Goal: Task Accomplishment & Management: Manage account settings

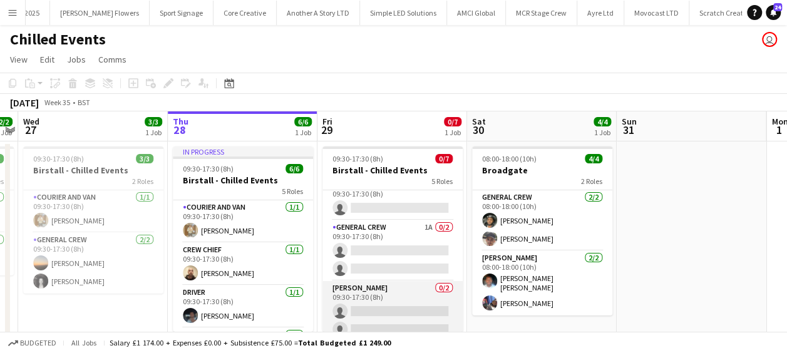
scroll to position [107, 0]
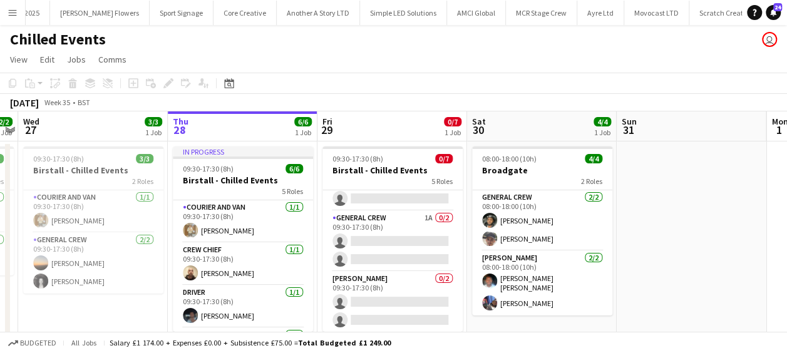
drag, startPoint x: 372, startPoint y: 299, endPoint x: 470, endPoint y: 264, distance: 104.2
click at [372, 299] on app-card-role "Van Driver 0/2 09:30-17:30 (8h) single-neutral-actions single-neutral-actions" at bounding box center [393, 302] width 140 height 61
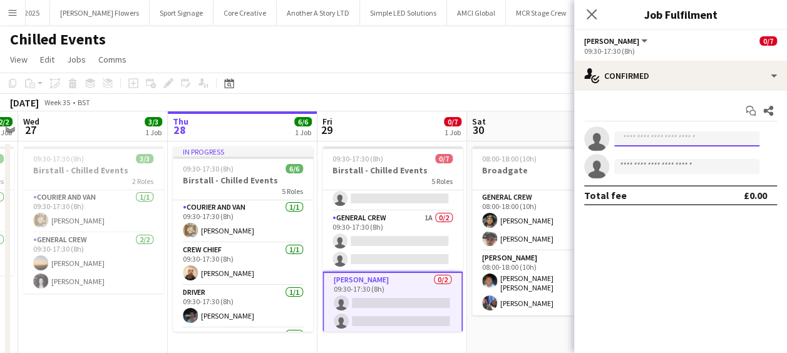
click at [662, 135] on input at bounding box center [687, 139] width 145 height 15
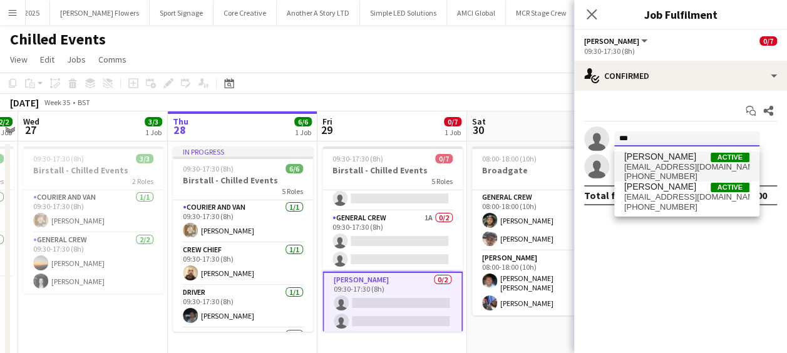
type input "***"
click at [674, 165] on span "[EMAIL_ADDRESS][DOMAIN_NAME]" at bounding box center [687, 167] width 125 height 10
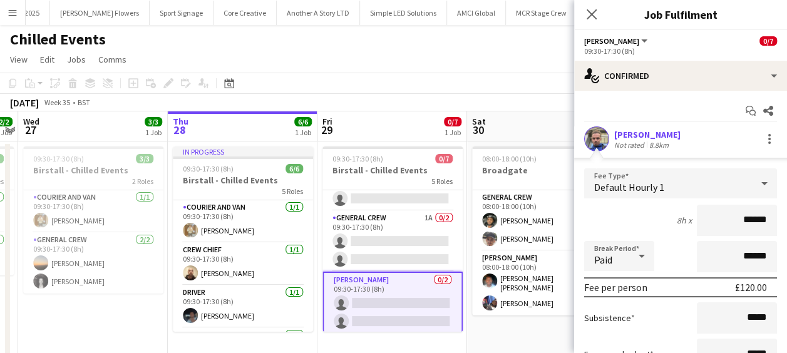
click at [761, 219] on input "******" at bounding box center [737, 220] width 80 height 31
type input "***"
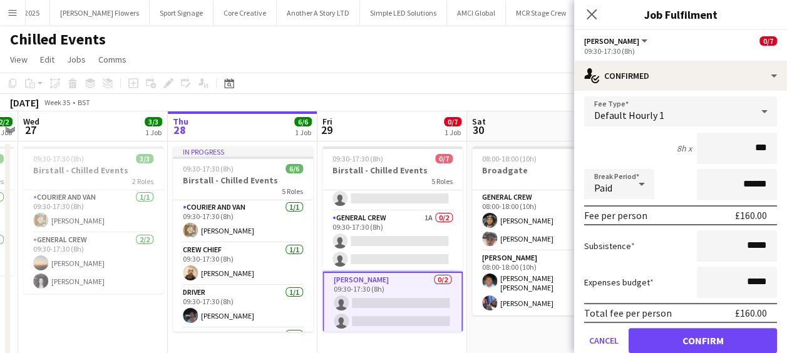
scroll to position [146, 0]
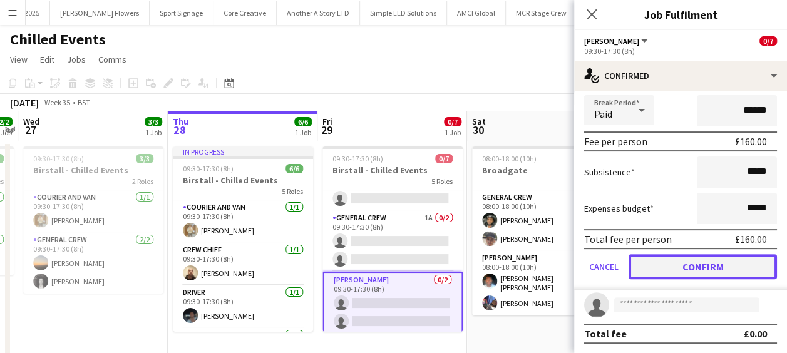
click at [725, 268] on button "Confirm" at bounding box center [703, 266] width 148 height 25
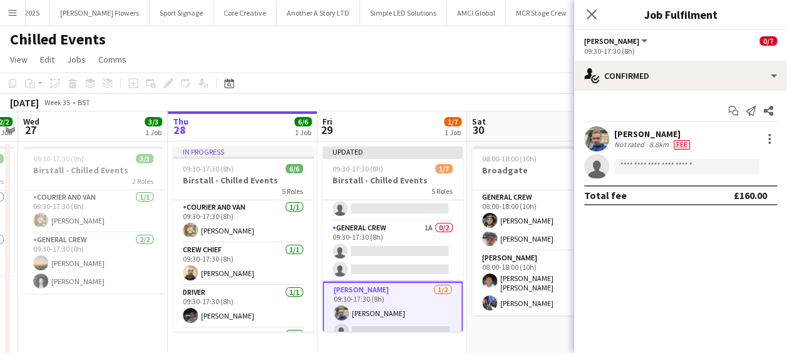
scroll to position [0, 0]
click at [687, 170] on input at bounding box center [687, 166] width 145 height 15
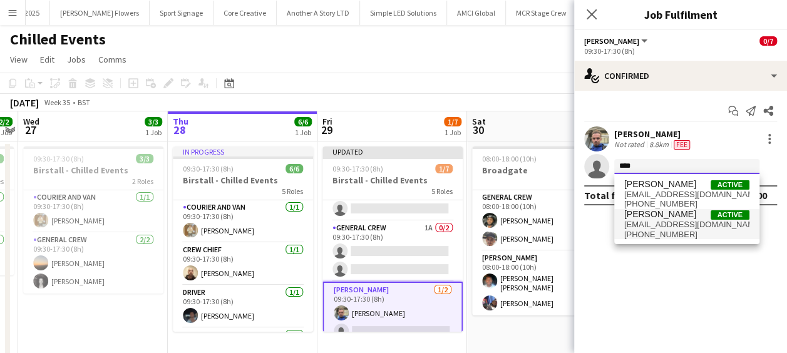
type input "****"
click at [663, 223] on span "[EMAIL_ADDRESS][DOMAIN_NAME]" at bounding box center [687, 225] width 125 height 10
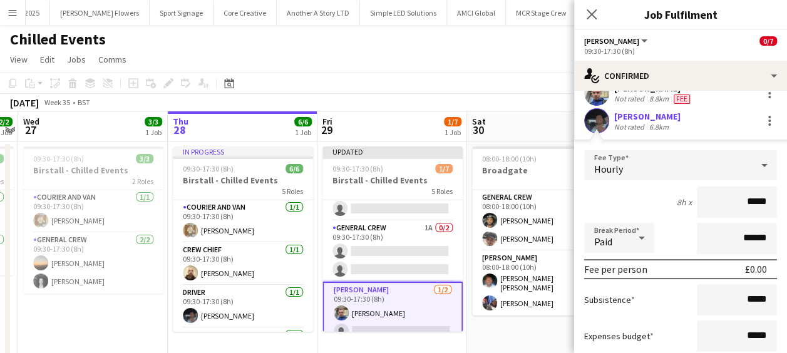
scroll to position [63, 0]
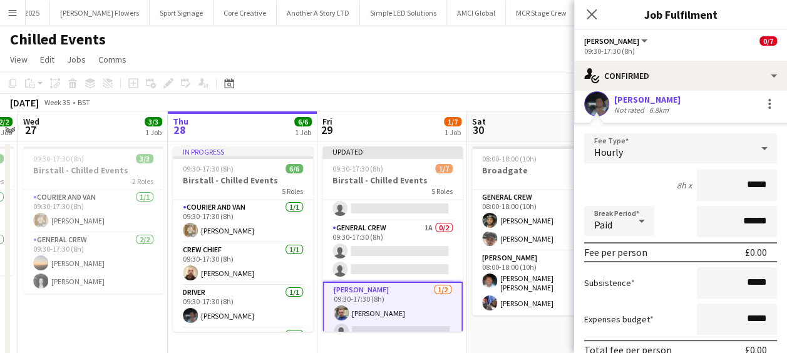
drag, startPoint x: 732, startPoint y: 179, endPoint x: 785, endPoint y: 183, distance: 53.4
click at [785, 183] on mat-expansion-panel "check Confirmed Start chat Send notification Share [PERSON_NAME] Not rated 8.8k…" at bounding box center [680, 222] width 213 height 262
type input "***"
click at [728, 211] on input "******" at bounding box center [737, 221] width 80 height 31
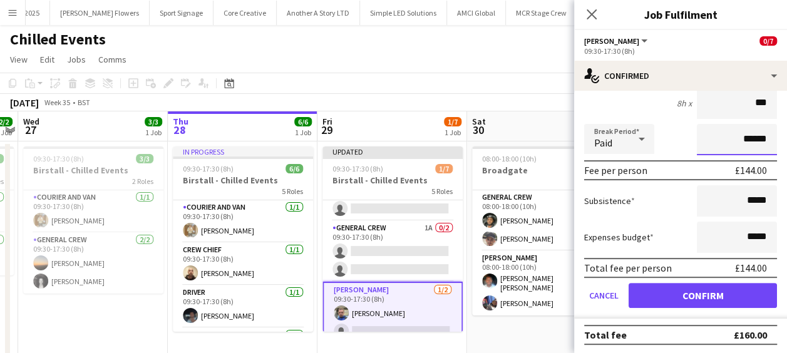
scroll to position [146, 0]
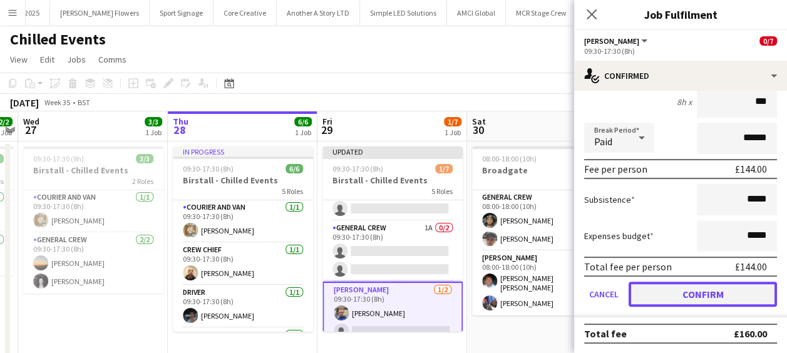
click at [718, 299] on button "Confirm" at bounding box center [703, 294] width 148 height 25
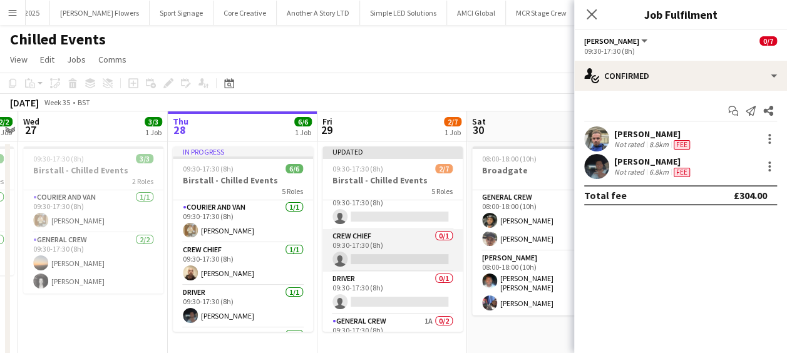
scroll to position [0, 0]
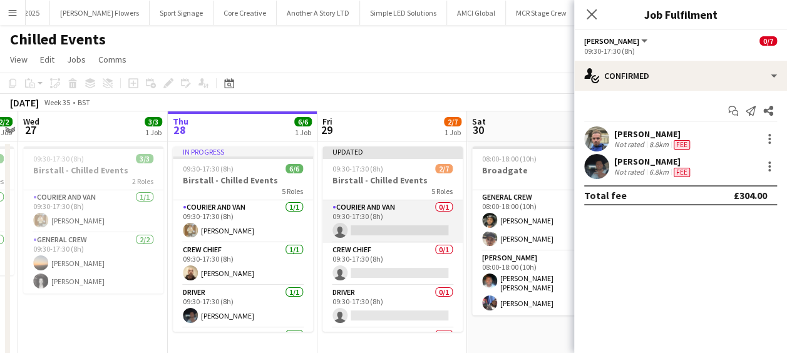
click at [383, 224] on app-card-role "Courier and Van 0/1 09:30-17:30 (8h) single-neutral-actions" at bounding box center [393, 221] width 140 height 43
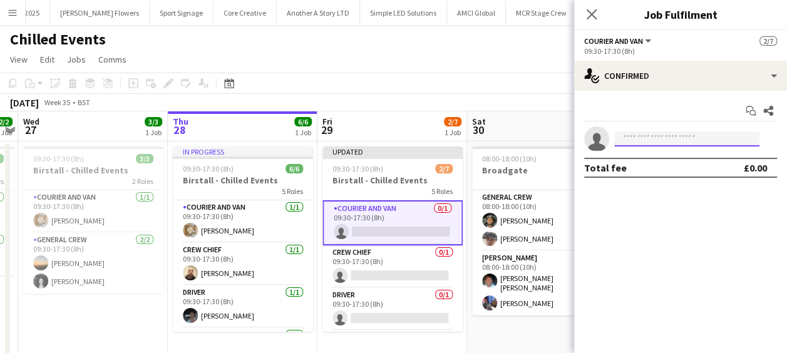
click at [645, 135] on input at bounding box center [687, 139] width 145 height 15
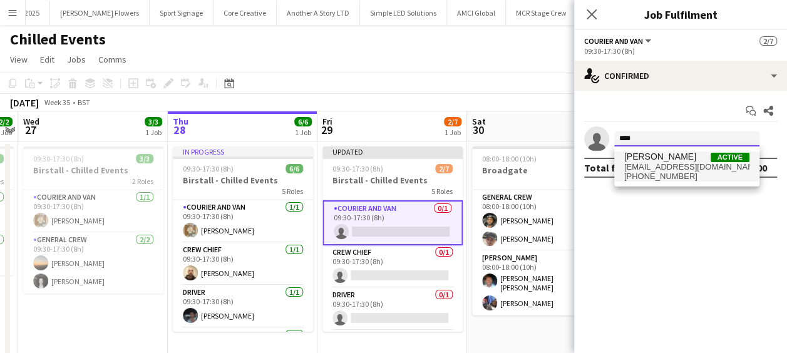
type input "****"
click at [685, 160] on span "[PERSON_NAME] Active" at bounding box center [687, 157] width 125 height 11
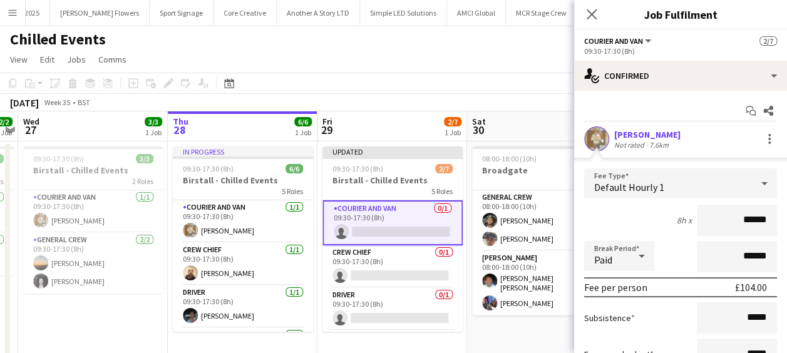
drag, startPoint x: 721, startPoint y: 214, endPoint x: 764, endPoint y: 216, distance: 42.6
click at [764, 216] on input "******" at bounding box center [737, 220] width 80 height 31
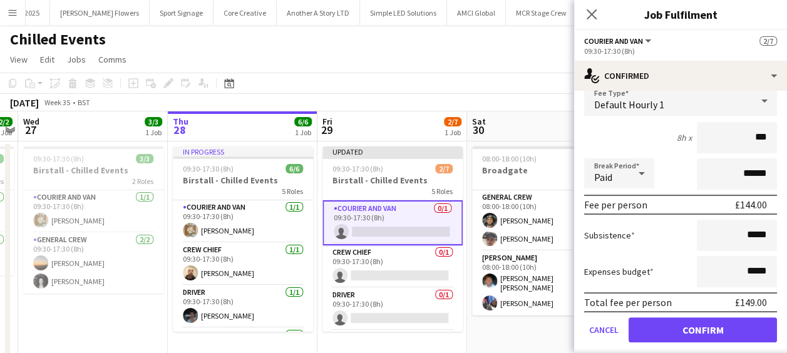
scroll to position [118, 0]
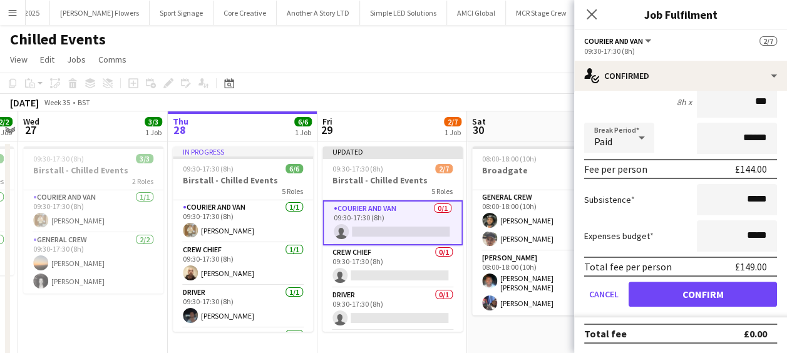
type input "***"
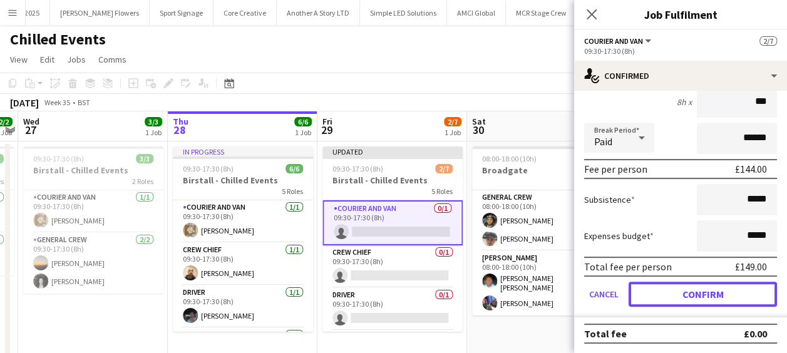
click at [700, 291] on button "Confirm" at bounding box center [703, 294] width 148 height 25
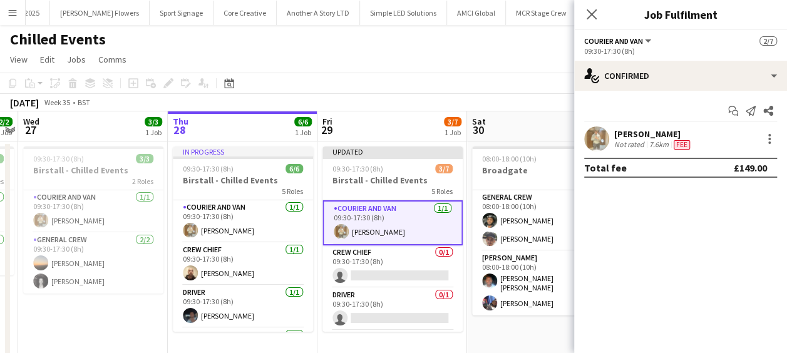
scroll to position [0, 0]
click at [591, 12] on icon "Close pop-in" at bounding box center [592, 14] width 12 height 12
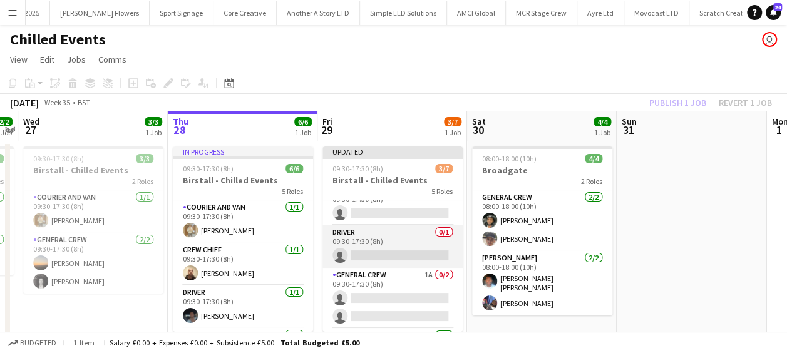
click at [374, 257] on app-card-role "Driver 0/1 09:30-17:30 (8h) single-neutral-actions" at bounding box center [393, 247] width 140 height 43
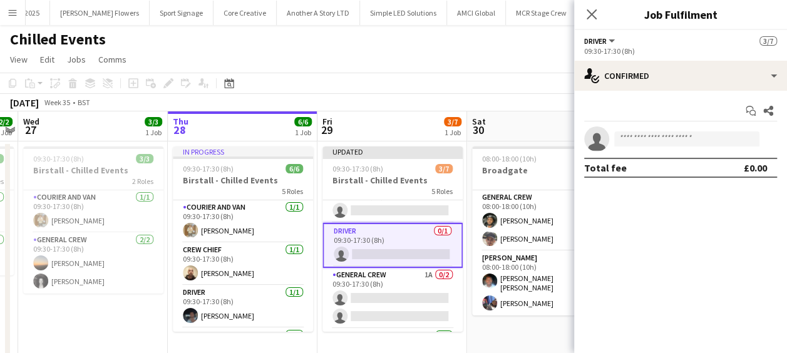
scroll to position [60, 0]
click at [688, 140] on input at bounding box center [687, 139] width 145 height 15
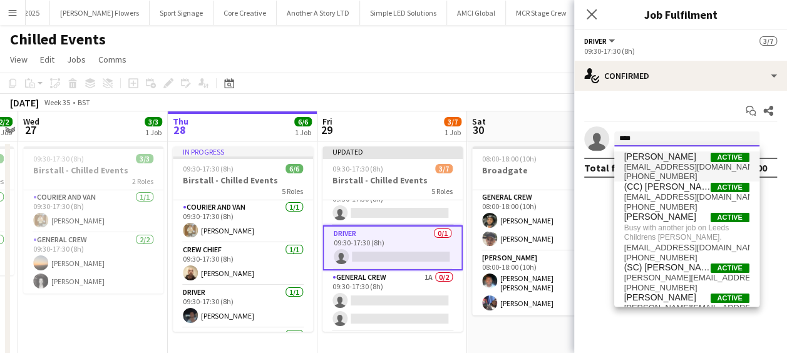
type input "****"
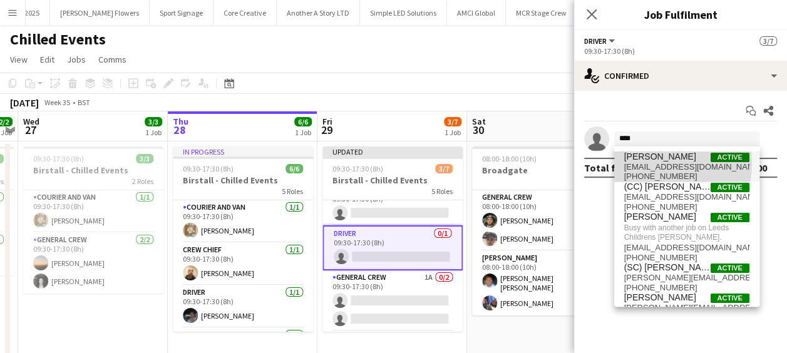
click at [668, 164] on span "[EMAIL_ADDRESS][DOMAIN_NAME]" at bounding box center [687, 167] width 125 height 10
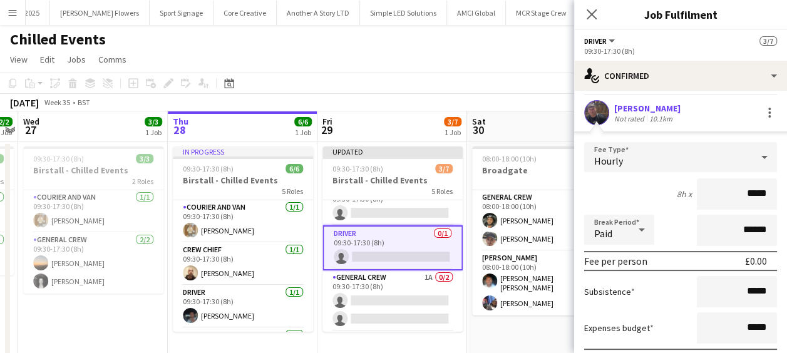
scroll to position [63, 0]
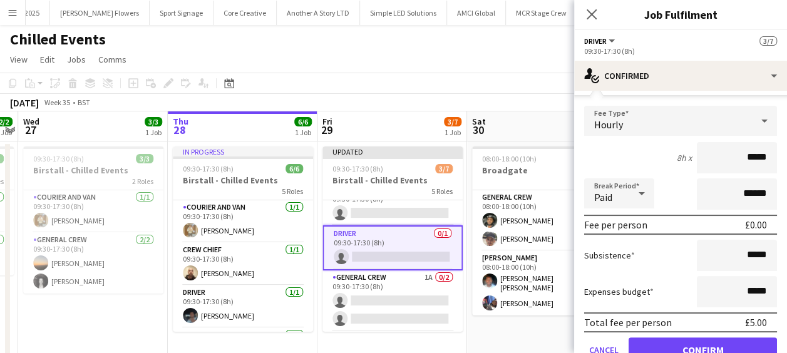
drag, startPoint x: 718, startPoint y: 160, endPoint x: 779, endPoint y: 159, distance: 61.4
click at [779, 159] on mat-expansion-panel "check Confirmed Start chat Share [PERSON_NAME] Not rated 10.1km Fee Type Hourly…" at bounding box center [680, 222] width 213 height 262
type input "***"
click at [708, 346] on button "Confirm" at bounding box center [703, 350] width 148 height 25
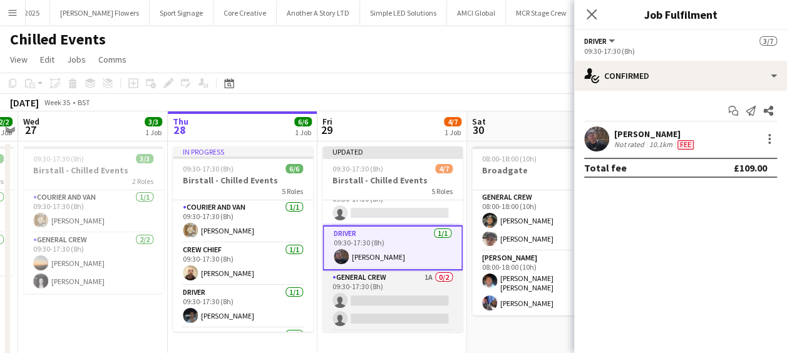
click at [378, 298] on app-card-role "General Crew 1A 0/2 09:30-17:30 (8h) single-neutral-actions single-neutral-acti…" at bounding box center [393, 301] width 140 height 61
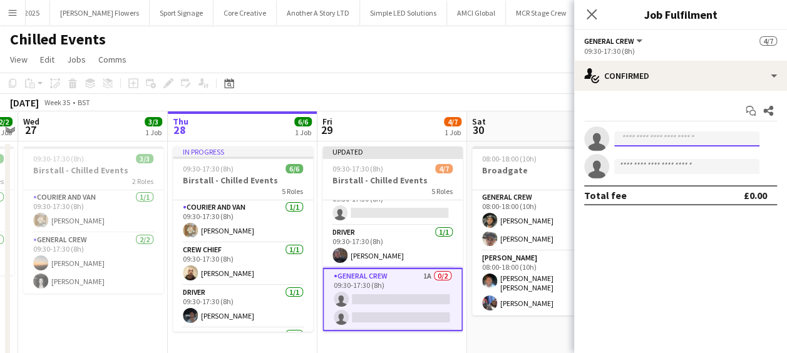
click at [665, 139] on input at bounding box center [687, 139] width 145 height 15
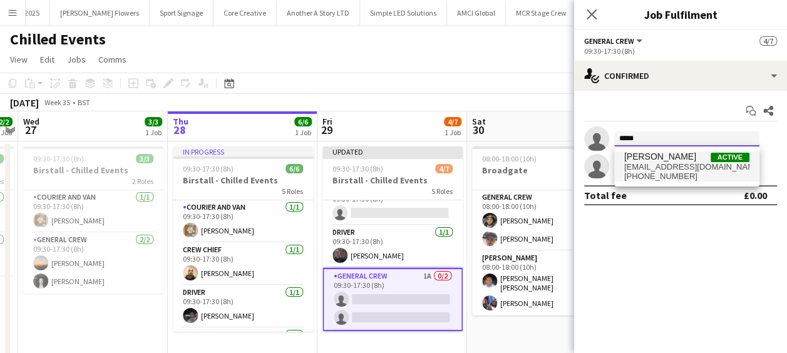
type input "*****"
click at [670, 160] on span "[PERSON_NAME] Active" at bounding box center [687, 157] width 125 height 11
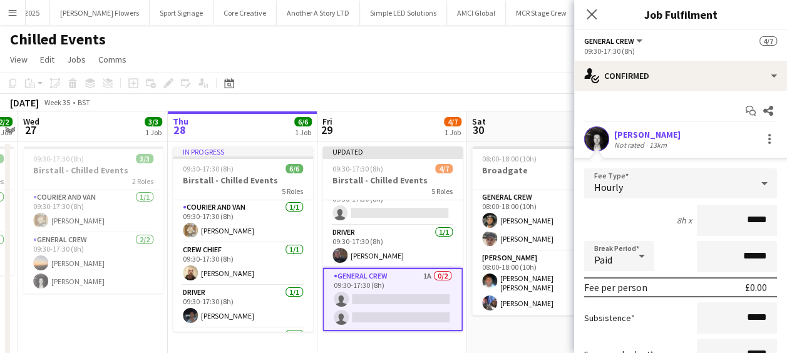
drag, startPoint x: 732, startPoint y: 215, endPoint x: 793, endPoint y: 219, distance: 60.9
click at [787, 219] on html "Menu Boards Boards Boards All jobs Status Workforce Workforce My Workforce Recr…" at bounding box center [393, 189] width 787 height 378
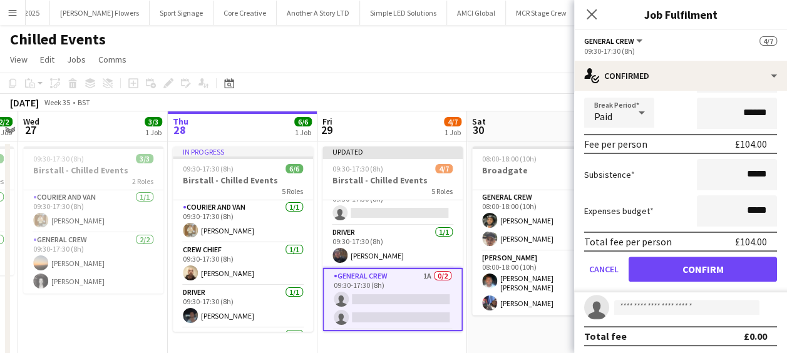
scroll to position [146, 0]
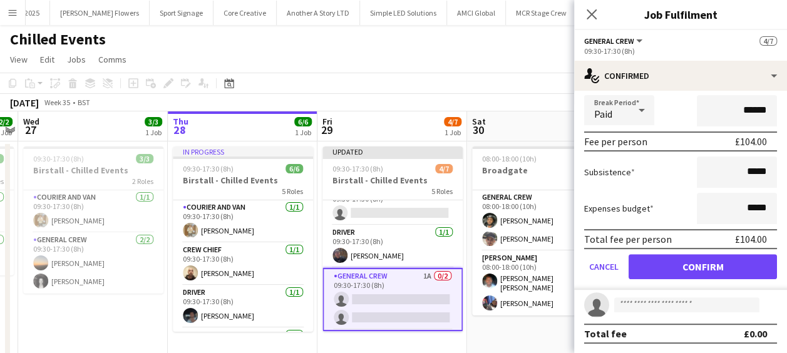
type input "***"
click at [742, 268] on button "Confirm" at bounding box center [703, 266] width 148 height 25
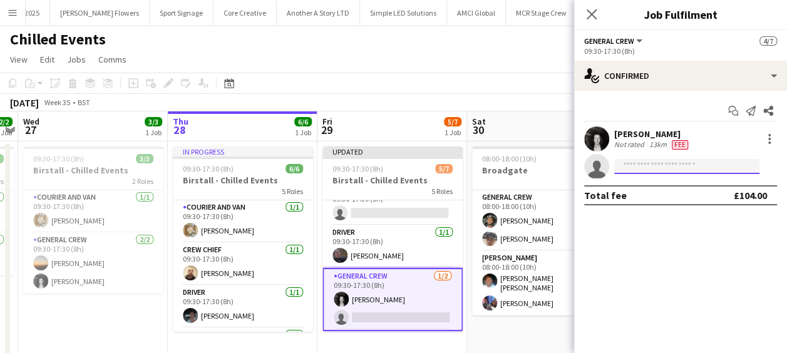
click at [649, 162] on input at bounding box center [687, 166] width 145 height 15
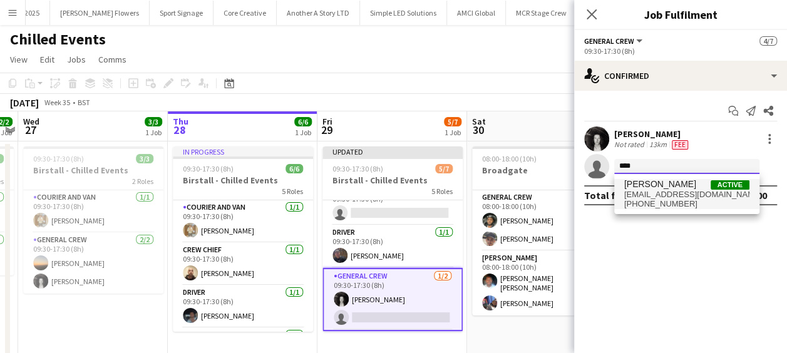
type input "****"
click at [657, 190] on span "[EMAIL_ADDRESS][DOMAIN_NAME]" at bounding box center [687, 195] width 125 height 10
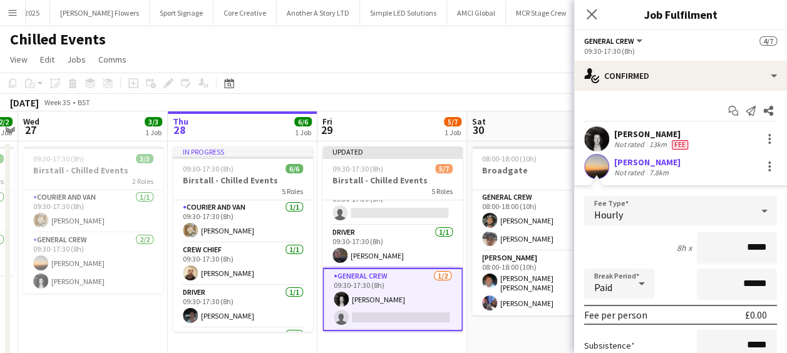
drag, startPoint x: 724, startPoint y: 251, endPoint x: 798, endPoint y: 248, distance: 74.0
click at [787, 248] on html "Menu Boards Boards Boards All jobs Status Workforce Workforce My Workforce Recr…" at bounding box center [393, 189] width 787 height 378
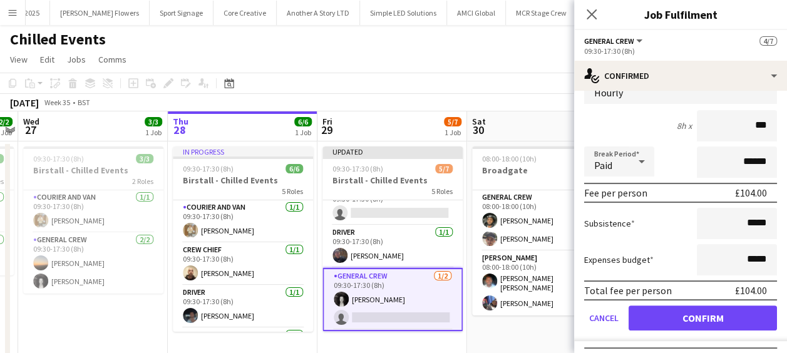
scroll to position [125, 0]
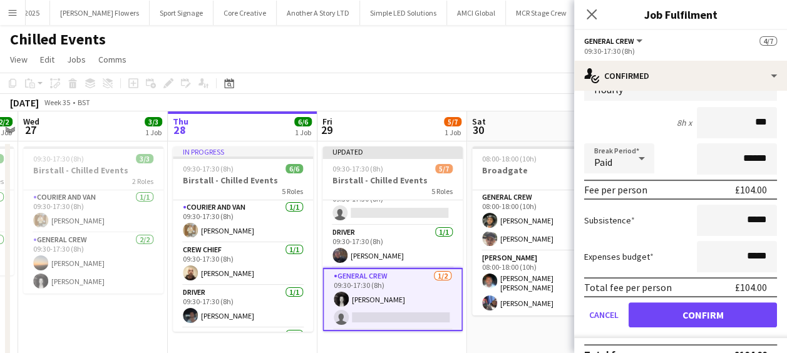
type input "***"
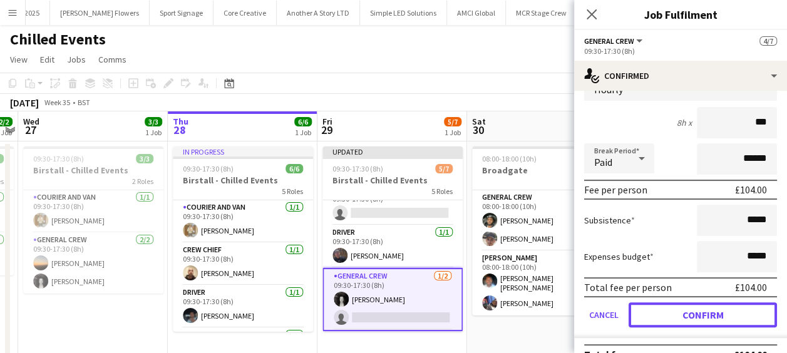
drag, startPoint x: 742, startPoint y: 309, endPoint x: 724, endPoint y: 308, distance: 18.2
click at [742, 309] on button "Confirm" at bounding box center [703, 315] width 148 height 25
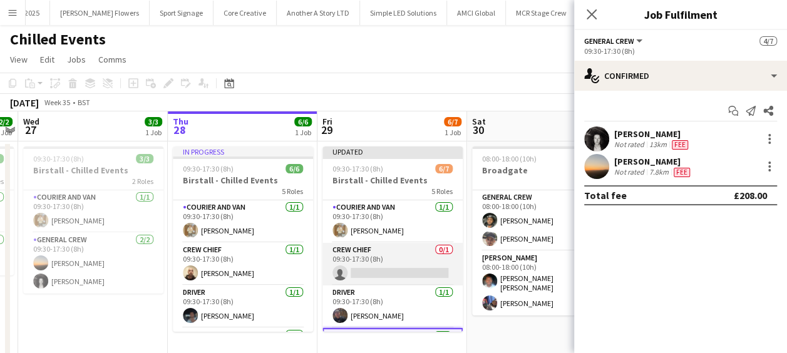
scroll to position [0, 0]
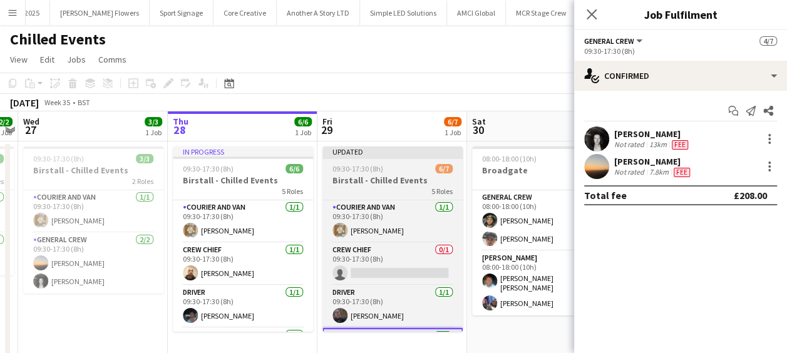
click at [377, 185] on h3 "Birstall - Chilled Events" at bounding box center [393, 180] width 140 height 11
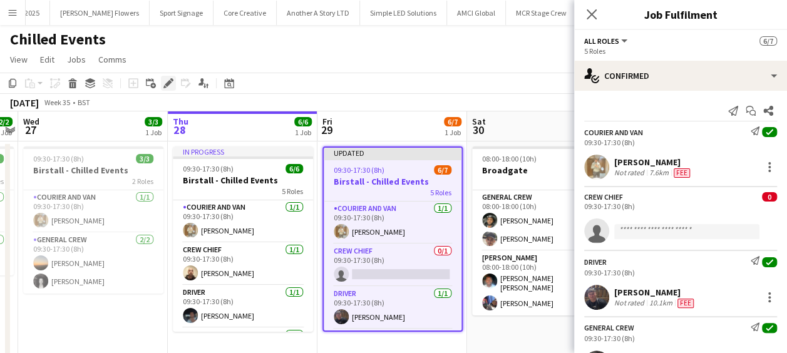
click at [168, 83] on icon at bounding box center [168, 83] width 7 height 7
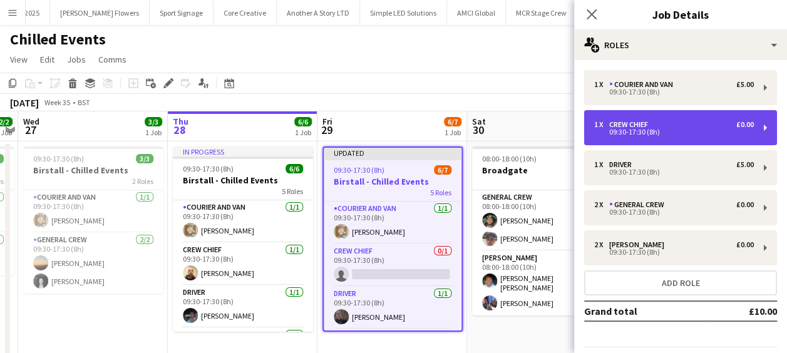
click at [633, 129] on div "09:30-17:30 (8h)" at bounding box center [675, 132] width 160 height 6
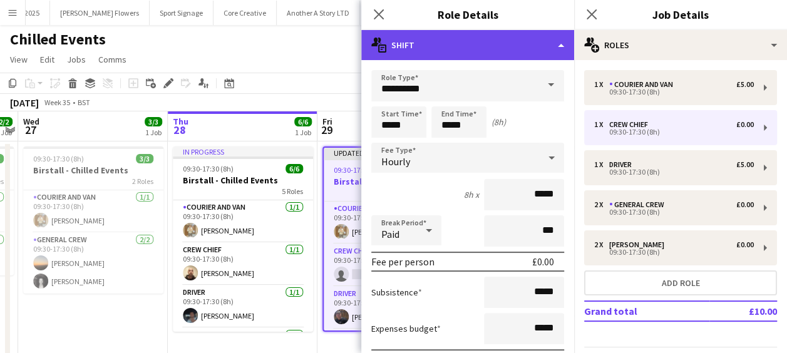
click at [493, 39] on div "multiple-actions-text Shift" at bounding box center [467, 45] width 213 height 30
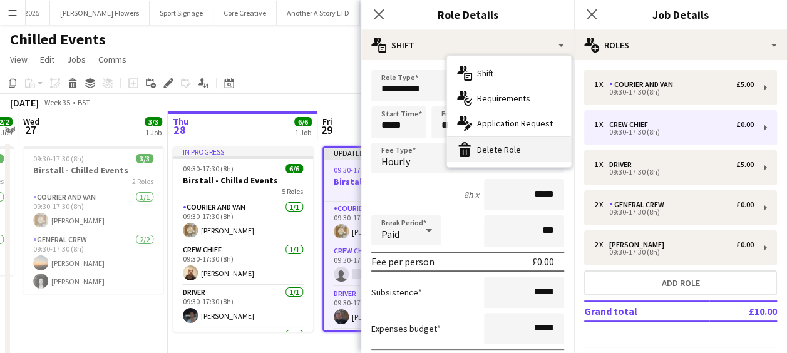
click at [526, 150] on div "bin-2 Delete Role" at bounding box center [509, 149] width 124 height 25
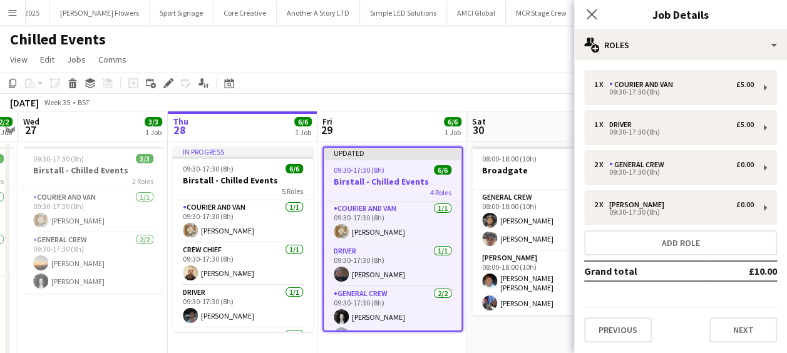
click at [442, 93] on app-toolbar "Copy Paste Paste Ctrl+V Paste with crew Ctrl+Shift+V Paste linked Job [GEOGRAPH…" at bounding box center [393, 83] width 787 height 21
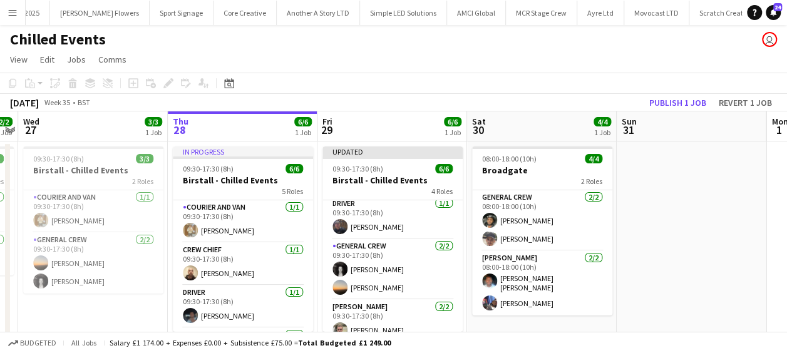
scroll to position [75, 0]
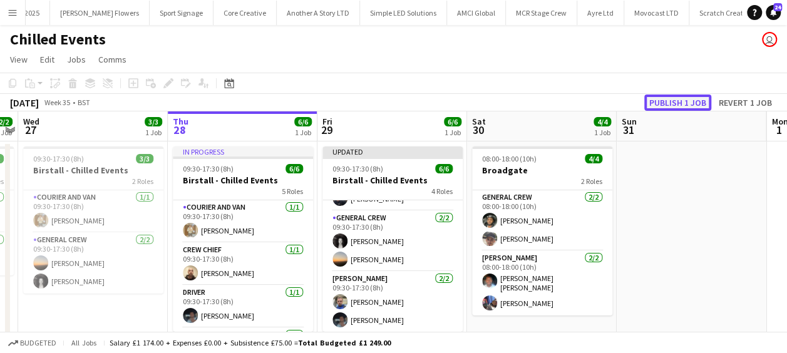
click at [687, 103] on button "Publish 1 job" at bounding box center [678, 103] width 67 height 16
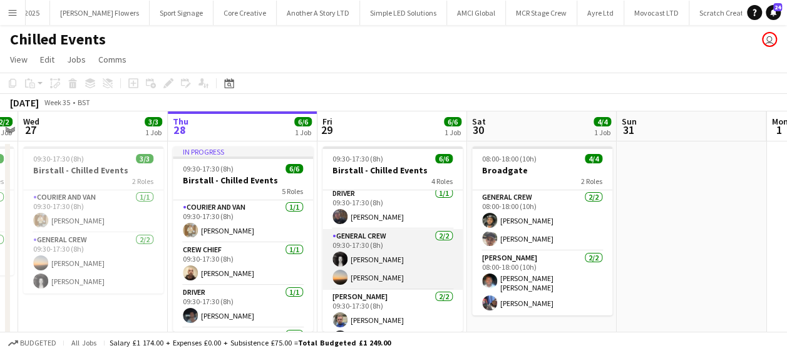
scroll to position [65, 0]
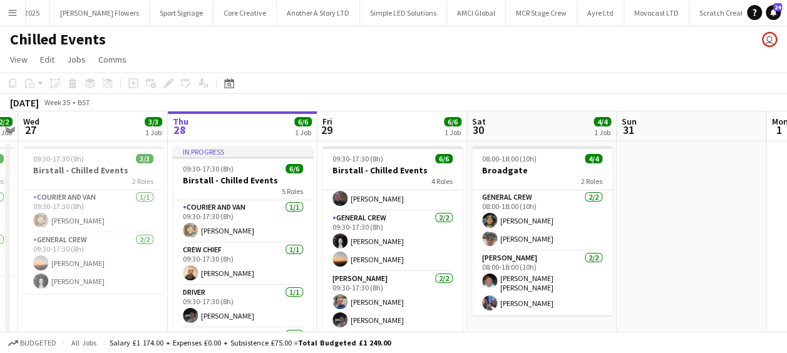
click at [642, 182] on app-date-cell at bounding box center [692, 250] width 150 height 216
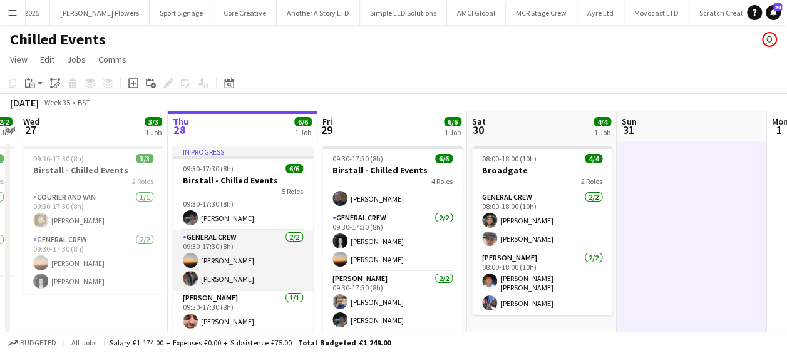
scroll to position [99, 0]
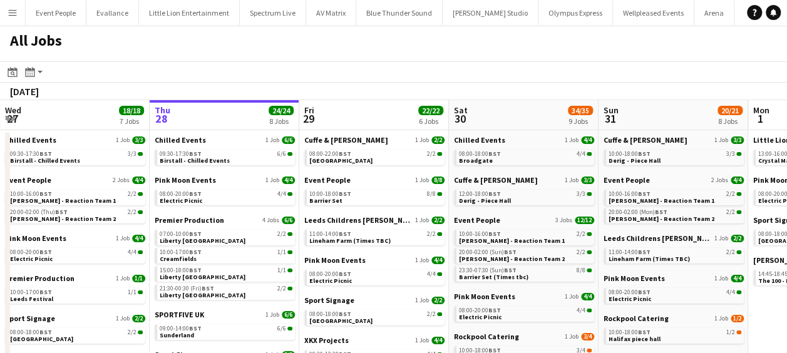
drag, startPoint x: 302, startPoint y: 208, endPoint x: 492, endPoint y: 222, distance: 191.0
click at [516, 218] on app-calendar-viewport "Mon 25 37/37 11 Jobs Tue 26 36/36 11 Jobs Wed 27 18/18 7 Jobs Thu 28 24/24 8 Jo…" at bounding box center [393, 327] width 787 height 455
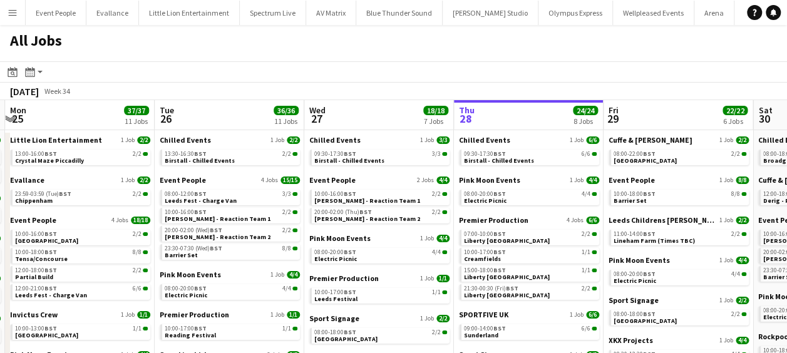
click at [560, 225] on app-all-jobs "All Jobs Date picker AUG 2025 AUG 2025 Monday M Tuesday T Wednesday W Thursday …" at bounding box center [393, 290] width 787 height 530
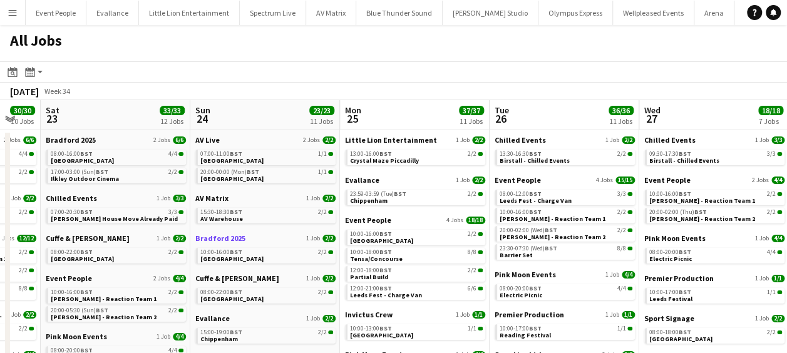
click at [559, 239] on app-calendar-viewport "Wed 20 24/24 7 Jobs Thu 21 21/21 5 Jobs Fri 22 30/30 10 Jobs Sat 23 33/33 12 Jo…" at bounding box center [393, 327] width 787 height 455
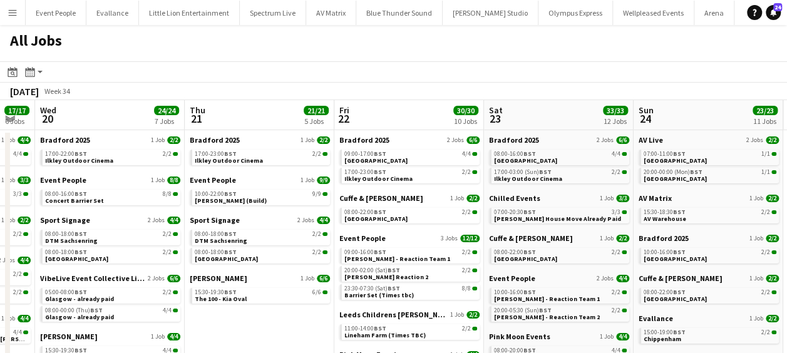
drag, startPoint x: 578, startPoint y: 236, endPoint x: 538, endPoint y: 232, distance: 40.3
click at [577, 236] on app-calendar-viewport "Mon 18 22/22 8 Jobs Tue 19 17/17 6 Jobs Wed 20 24/24 7 Jobs Thu 21 21/21 5 Jobs…" at bounding box center [393, 327] width 787 height 455
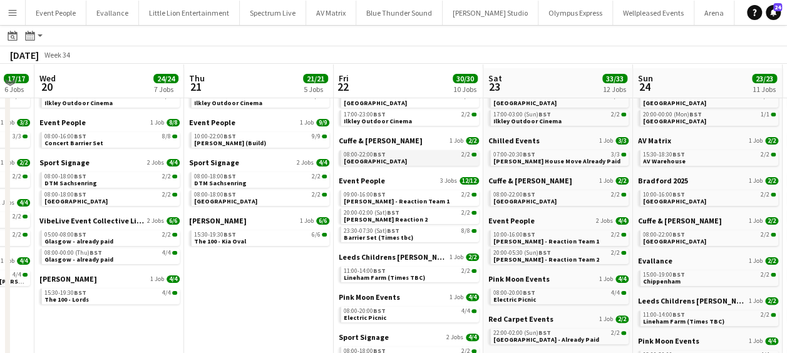
scroll to position [63, 0]
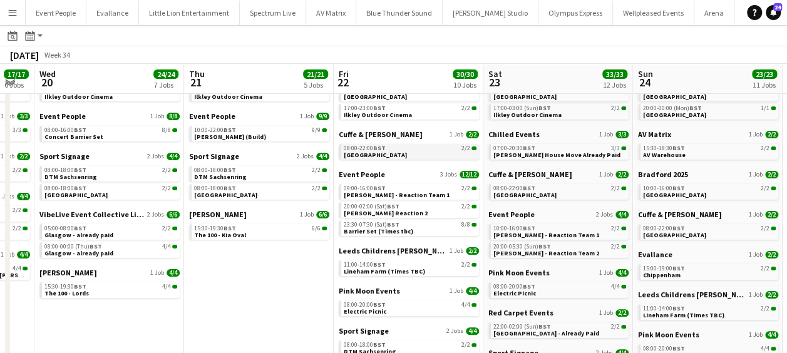
click at [386, 158] on span "Halifax Square Chapel" at bounding box center [375, 155] width 63 height 8
